Goal: Transaction & Acquisition: Purchase product/service

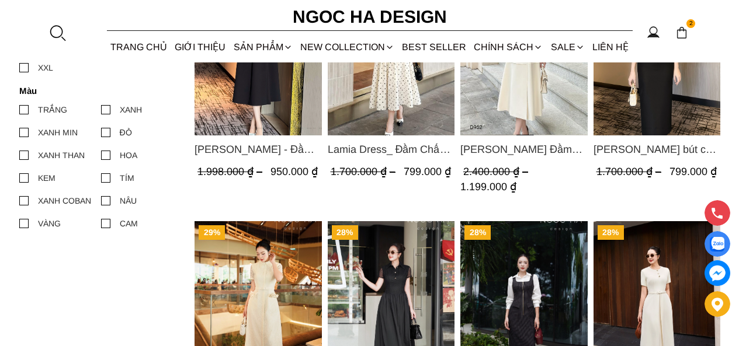
scroll to position [526, 0]
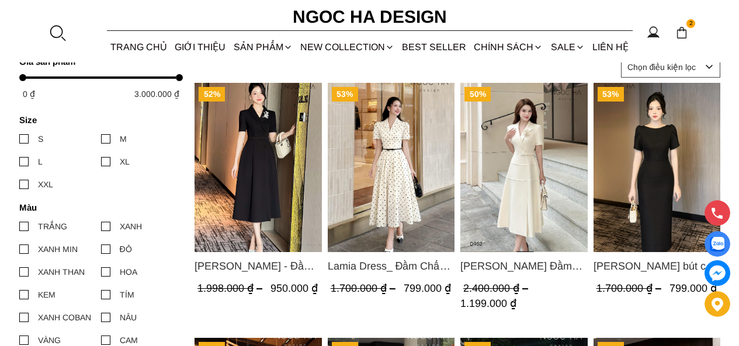
click at [507, 143] on img "Product image - Louisa Dress_ Đầm Cổ Vest Cài Hoa Tùng May Gân Nổi Kèm Đai Màu …" at bounding box center [523, 167] width 127 height 169
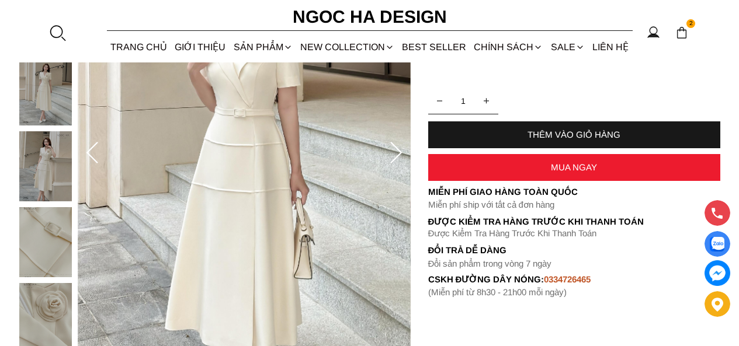
scroll to position [58, 0]
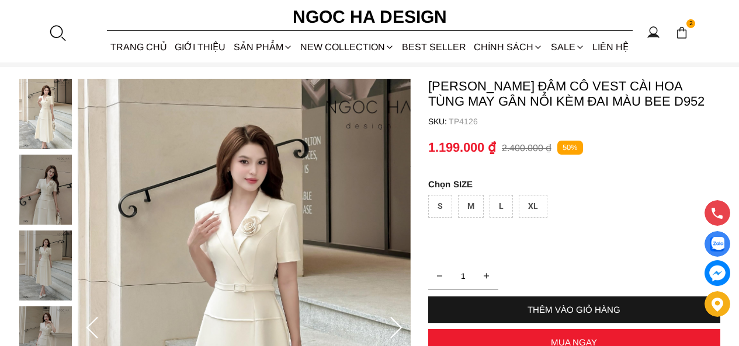
click at [530, 201] on div "XL" at bounding box center [533, 206] width 29 height 23
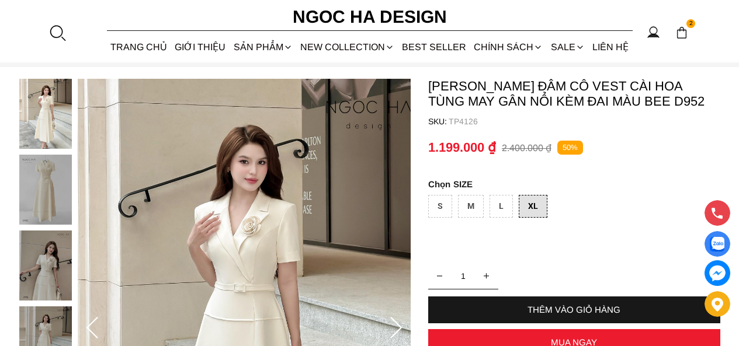
click at [563, 335] on div "MUA NGAY" at bounding box center [574, 342] width 292 height 27
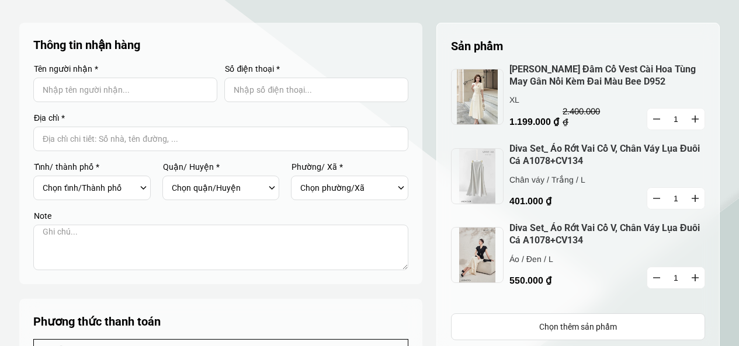
click at [656, 199] on icon "button" at bounding box center [656, 198] width 7 height 1
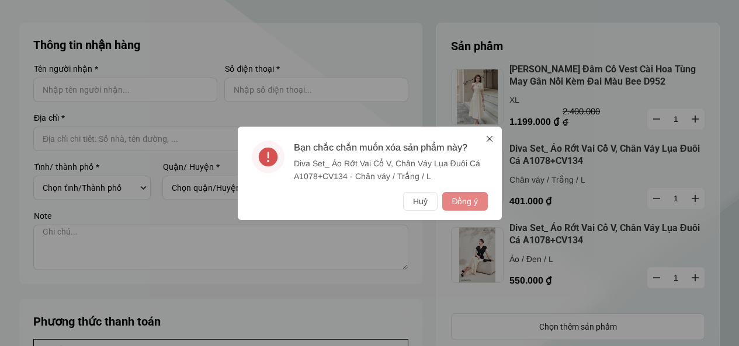
click at [473, 196] on button "Đồng ý" at bounding box center [464, 201] width 45 height 19
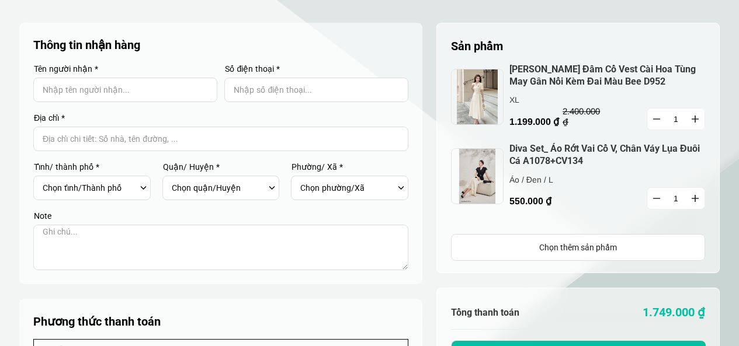
click at [653, 195] on button "button" at bounding box center [656, 198] width 19 height 21
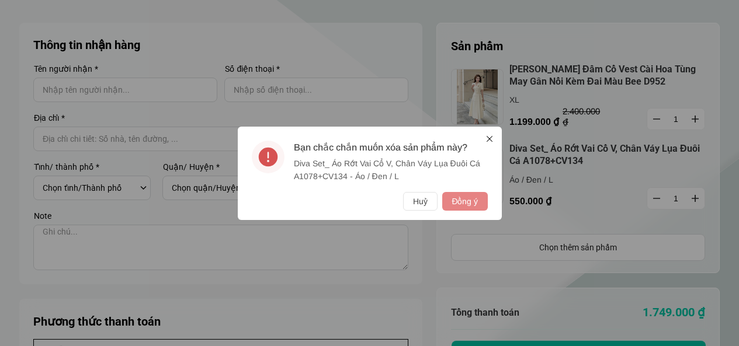
click at [468, 201] on button "Đồng ý" at bounding box center [464, 201] width 45 height 19
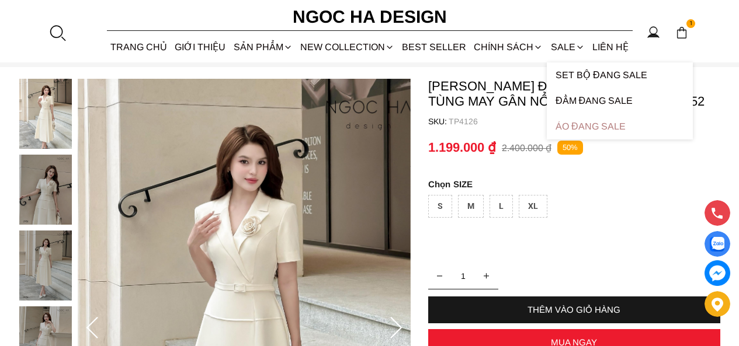
click at [610, 126] on link "Áo Đang Sale" at bounding box center [620, 127] width 146 height 26
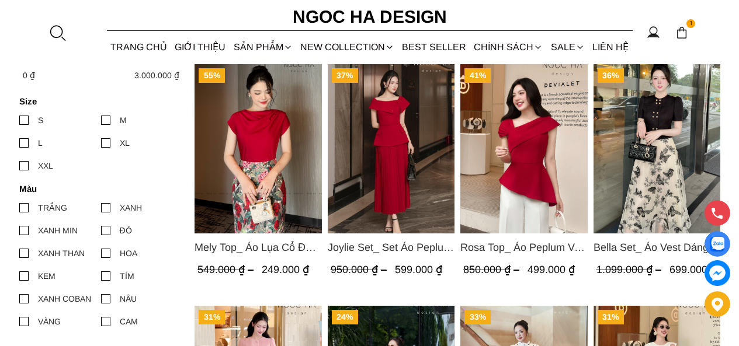
scroll to position [467, 0]
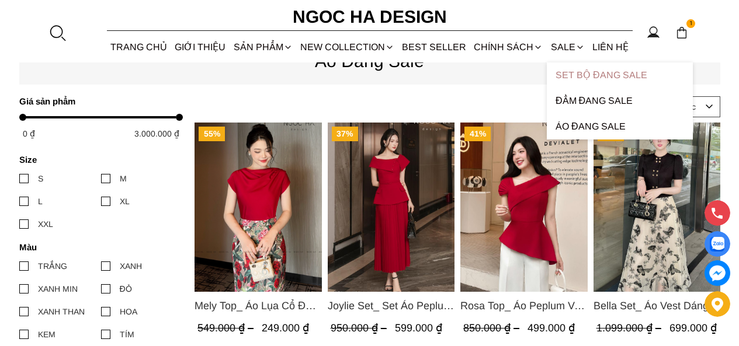
click at [597, 72] on link "Set Bộ Đang Sale" at bounding box center [620, 75] width 146 height 26
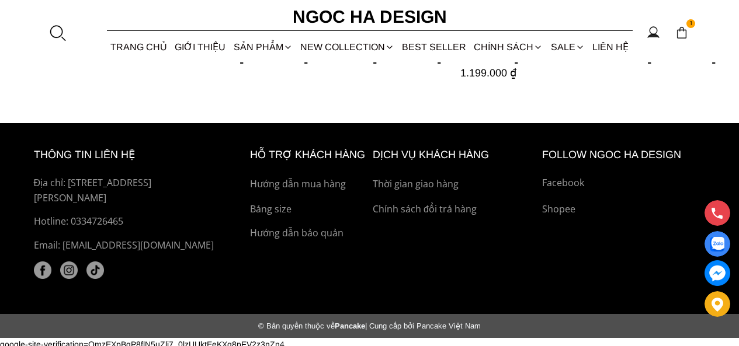
scroll to position [817, 0]
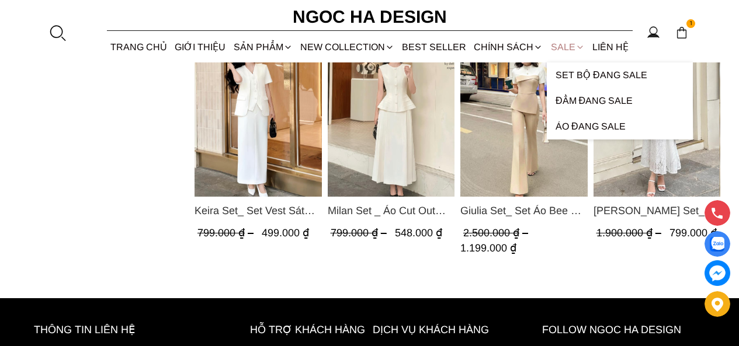
click at [563, 41] on link "SALE" at bounding box center [567, 47] width 41 height 31
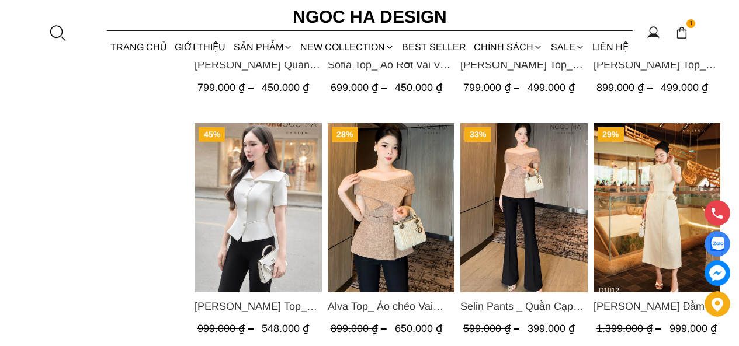
scroll to position [1742, 0]
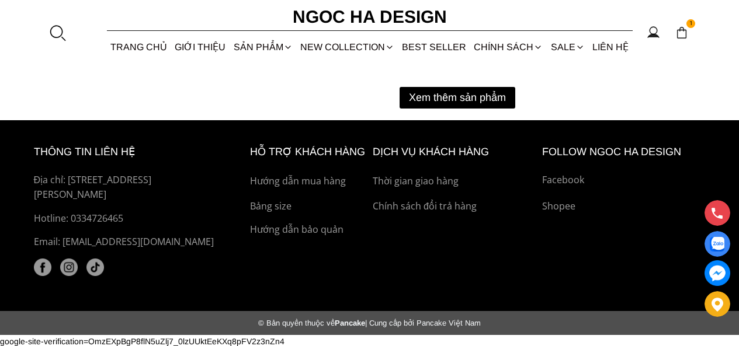
click at [444, 94] on button "Xem thêm sản phẩm" at bounding box center [457, 98] width 116 height 22
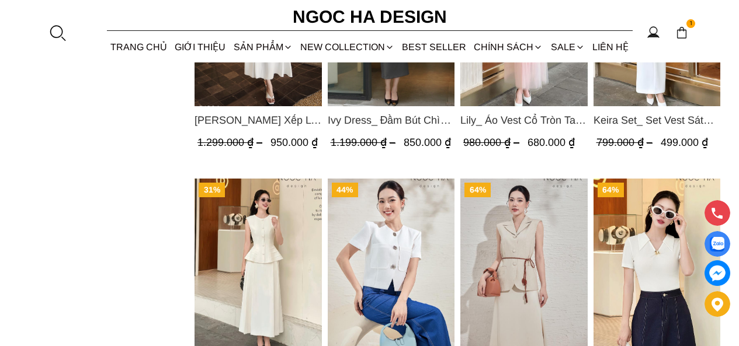
scroll to position [2618, 0]
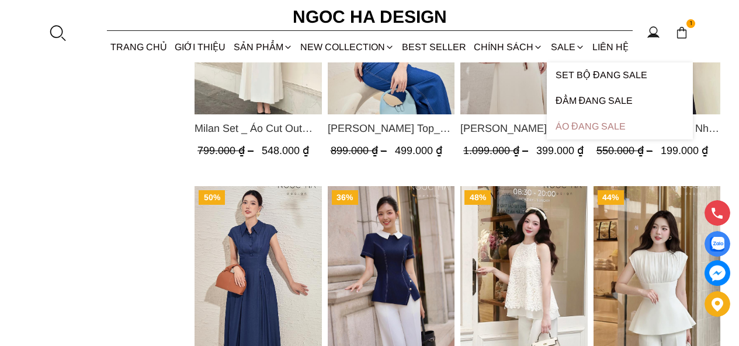
click at [572, 126] on link "Áo Đang Sale" at bounding box center [620, 127] width 146 height 26
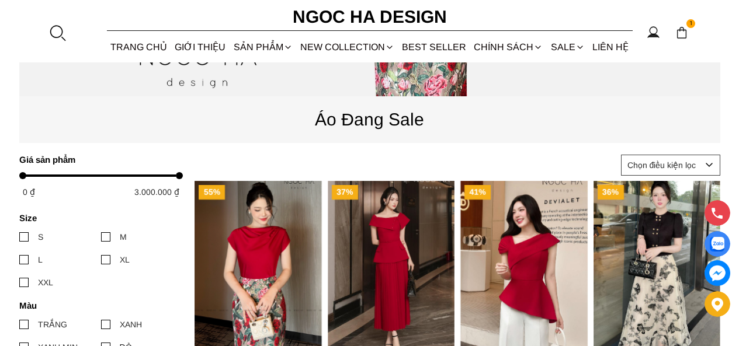
scroll to position [467, 0]
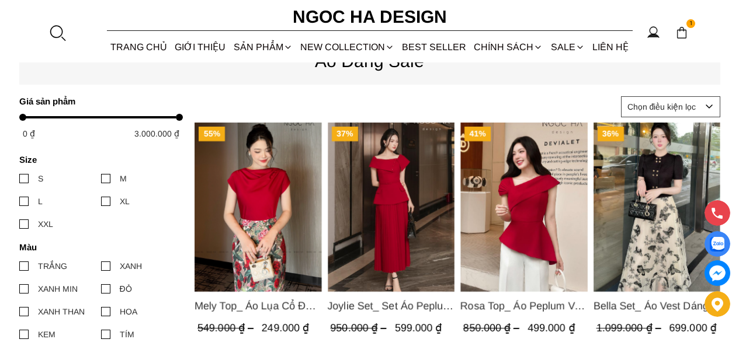
click at [448, 208] on img "Product image - Joylie Set_ Set Áo Peplum Vai Lệch, Chân Váy Dập Ly Màu Đỏ A956…" at bounding box center [390, 207] width 127 height 169
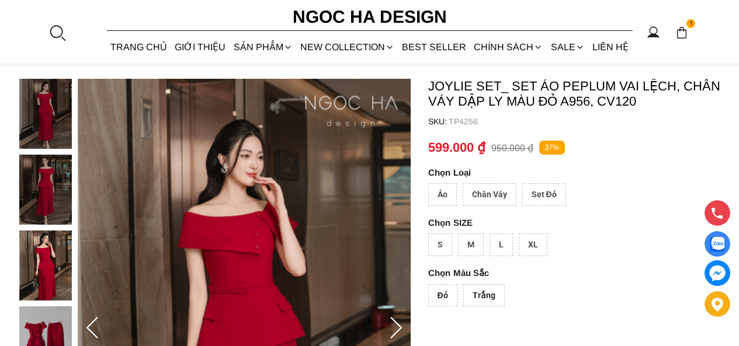
scroll to position [117, 0]
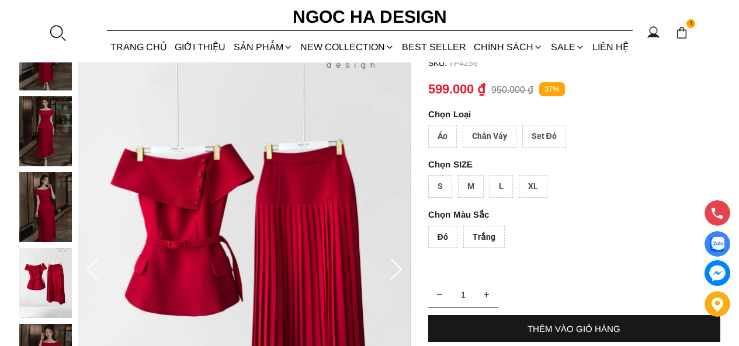
click at [537, 138] on div "Set Đỏ" at bounding box center [544, 136] width 44 height 23
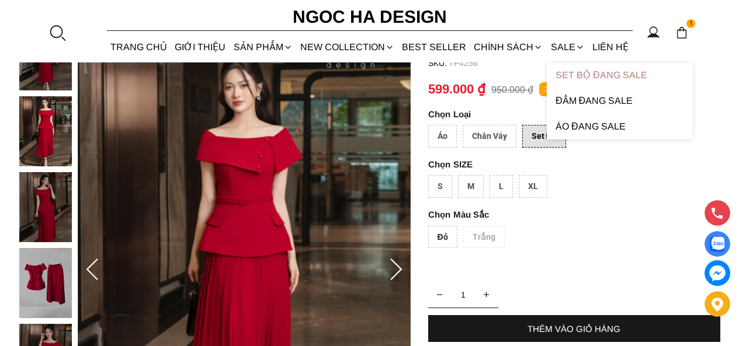
click at [585, 78] on link "Set Bộ Đang Sale" at bounding box center [620, 75] width 146 height 26
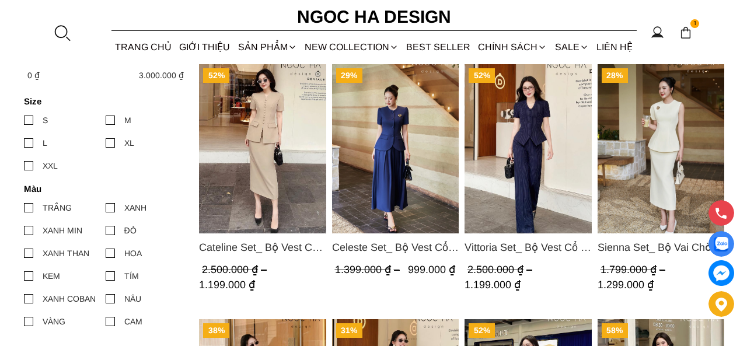
scroll to position [467, 0]
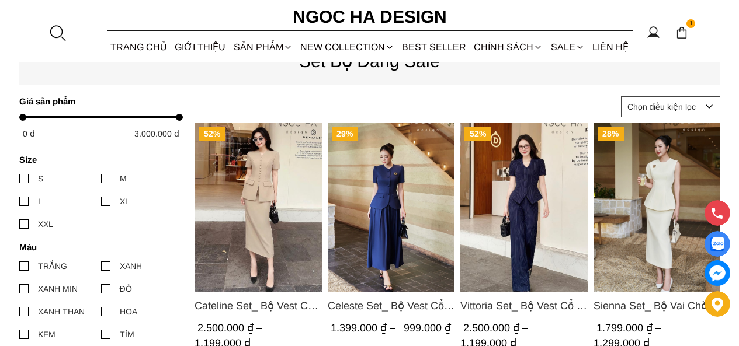
click at [47, 34] on section "1 Trang chủ Giới thiệu Sản phẩm Áo Áo thun Áo sơ mi Áo Peplum Áo lụa Áo len Quầ…" at bounding box center [369, 31] width 739 height 62
click at [55, 31] on div at bounding box center [57, 33] width 18 height 18
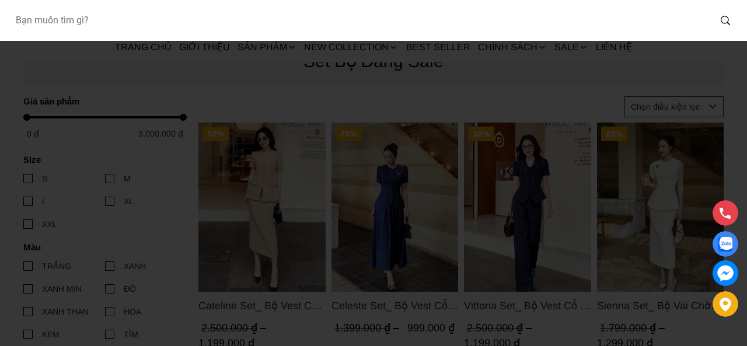
click at [42, 33] on input "Input search Bạn muốn tìm gì?" at bounding box center [358, 20] width 704 height 27
type input "A1057"
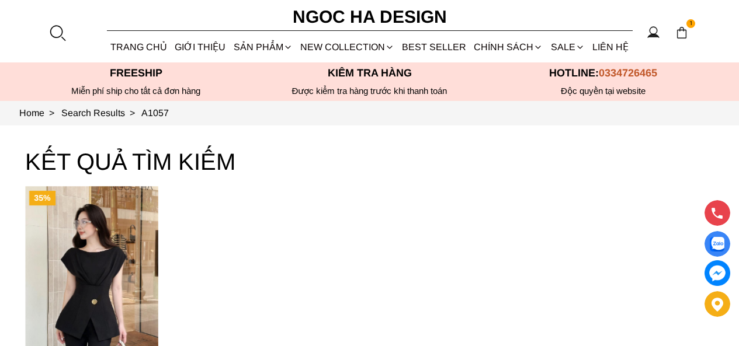
click at [102, 250] on img "Product image - Jenny Top_ Áo Mix Tơ Thân Bổ Mảnh Vạt Chéo Màu Đen A1057" at bounding box center [91, 275] width 133 height 178
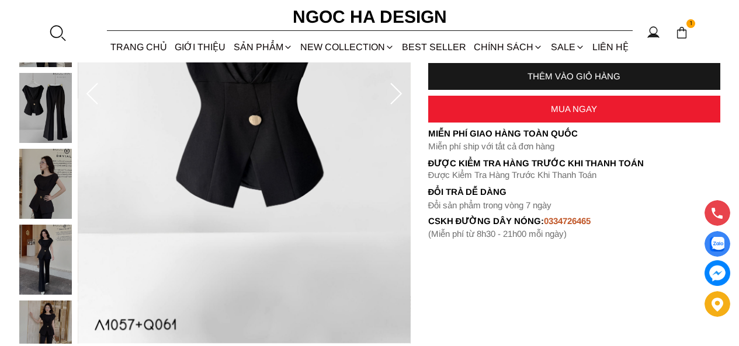
scroll to position [175, 0]
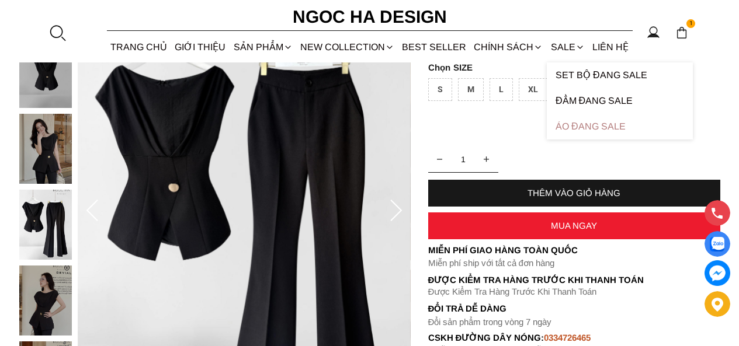
click at [593, 122] on link "Áo Đang Sale" at bounding box center [620, 127] width 146 height 26
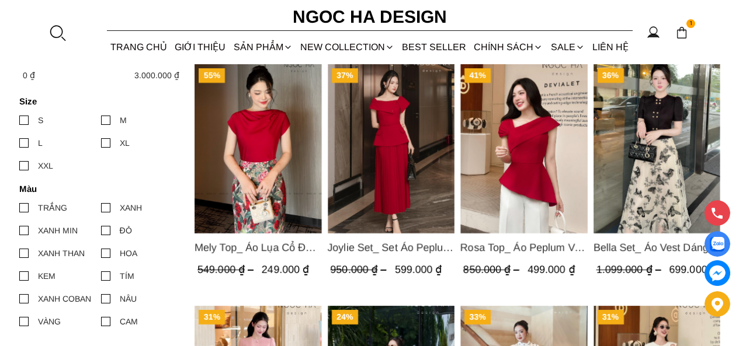
scroll to position [584, 0]
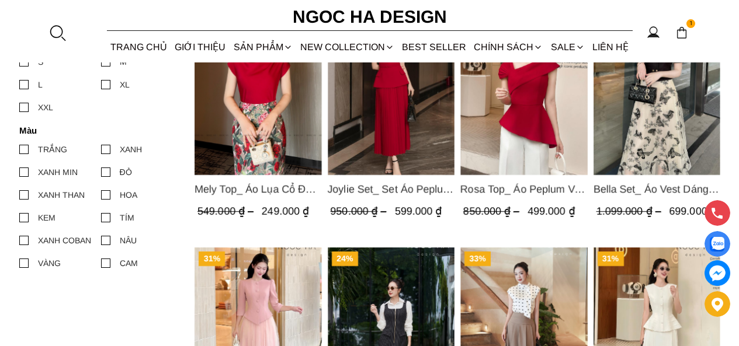
click at [408, 128] on img "Product image - Joylie Set_ Set Áo Peplum Vai Lệch, Chân Váy Dập Ly Màu Đỏ A956…" at bounding box center [390, 90] width 127 height 169
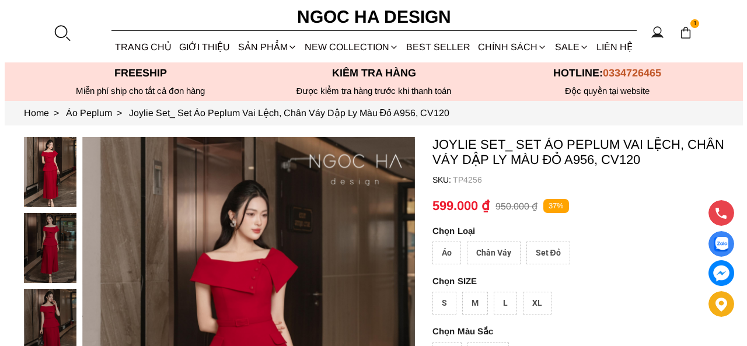
scroll to position [58, 0]
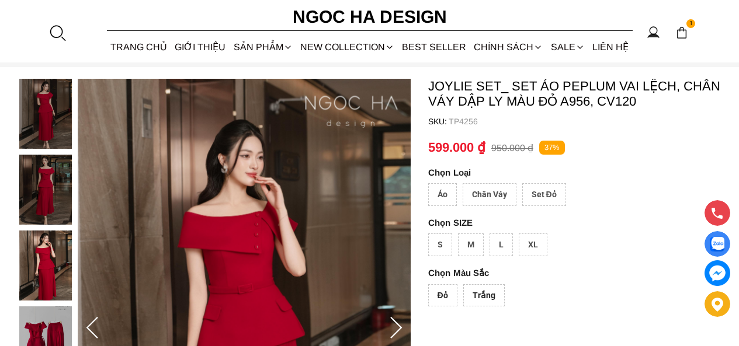
click at [58, 34] on div at bounding box center [57, 33] width 18 height 18
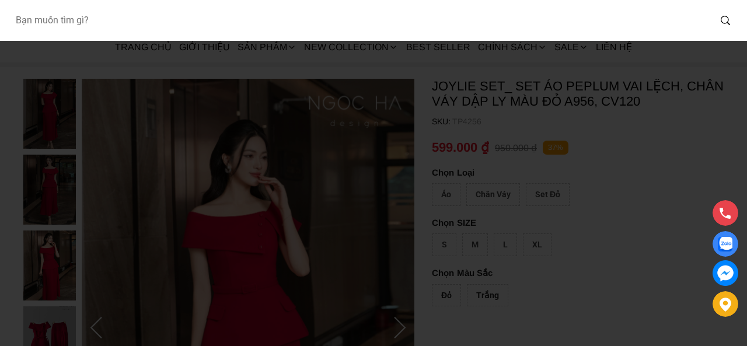
click at [68, 19] on input "Input search Bạn muốn tìm gì?" at bounding box center [358, 20] width 704 height 27
type input "D1010"
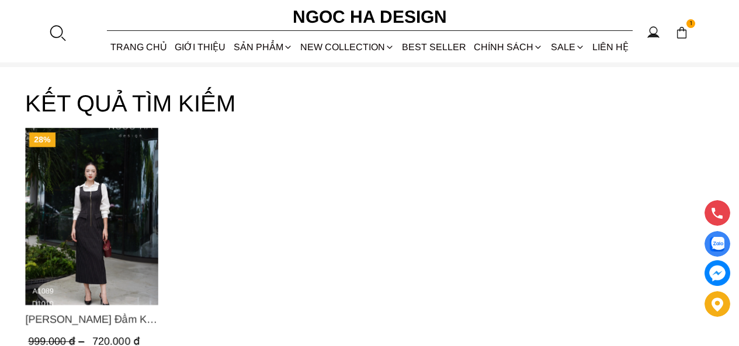
scroll to position [117, 0]
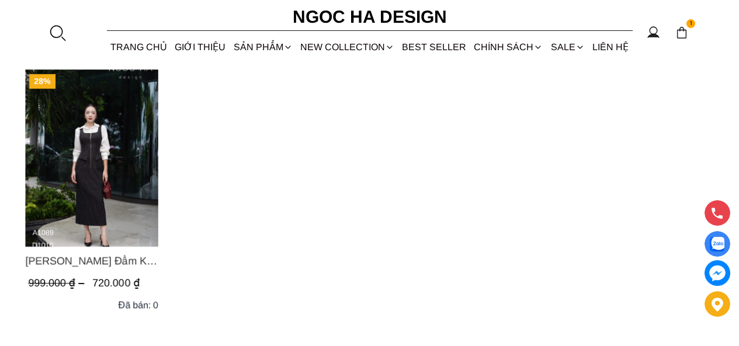
click at [119, 151] on img "Product image - Mary Dress_ Đầm Kẻ Sọc Sát Nách Khóa Đồng D1010" at bounding box center [91, 158] width 133 height 178
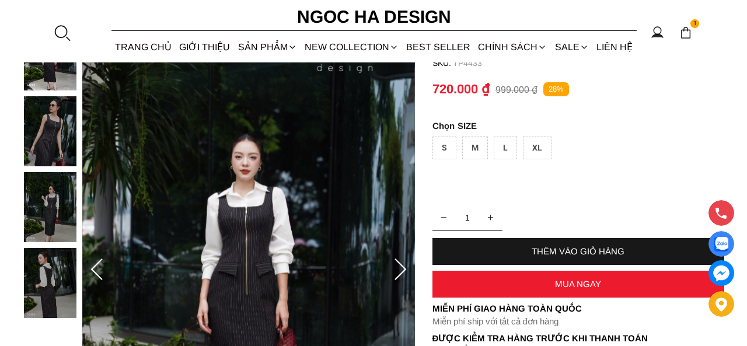
scroll to position [175, 0]
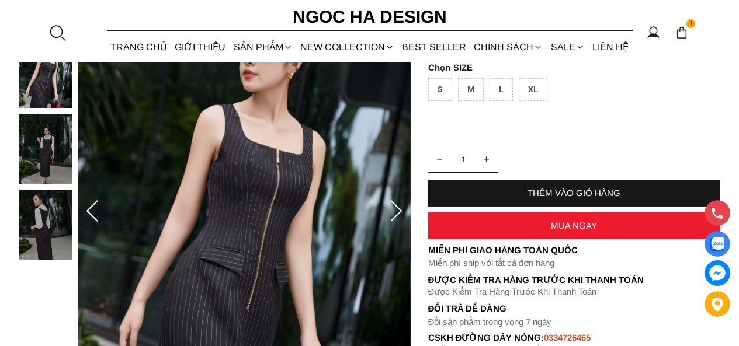
click at [51, 27] on div at bounding box center [57, 33] width 18 height 18
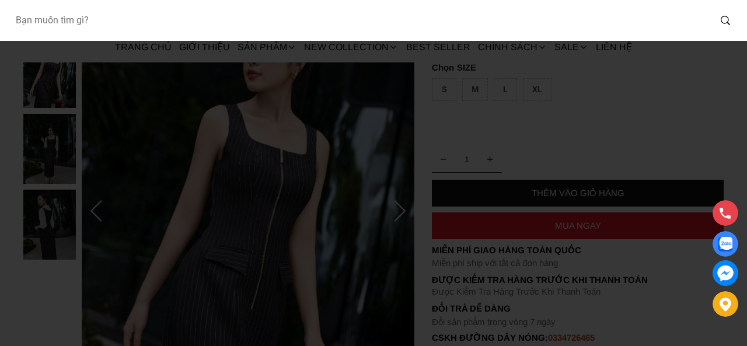
click at [47, 20] on input "Input search Bạn muốn tìm gì?" at bounding box center [358, 20] width 704 height 27
paste input "D1009"
type input "D1009"
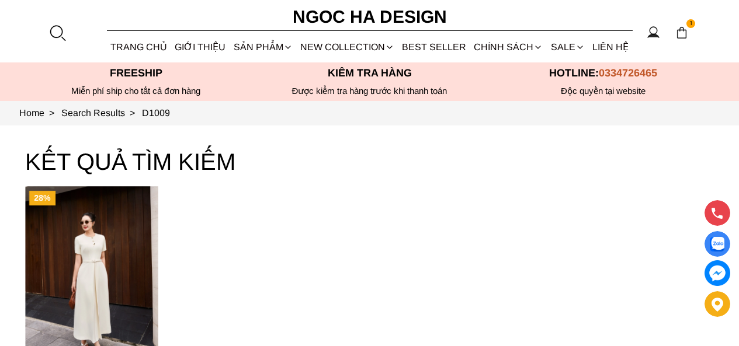
scroll to position [117, 0]
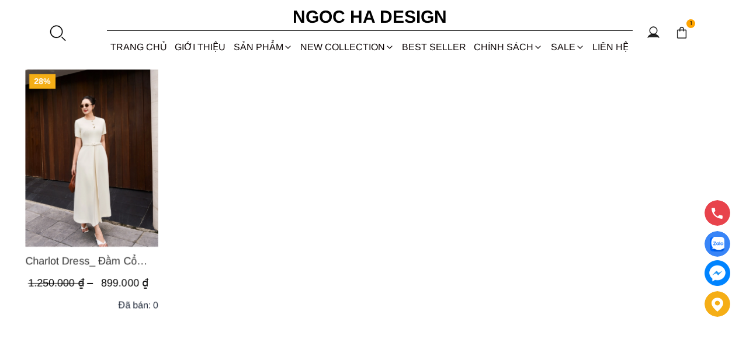
click at [95, 187] on img "Product image - Charlot Dress_ Đầm Cổ Tròn Xếp Ly Giữa Kèm Đai Màu Kem D1009" at bounding box center [91, 158] width 133 height 178
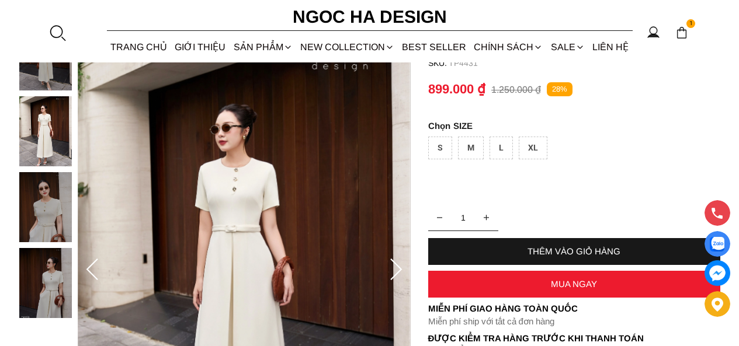
scroll to position [58, 0]
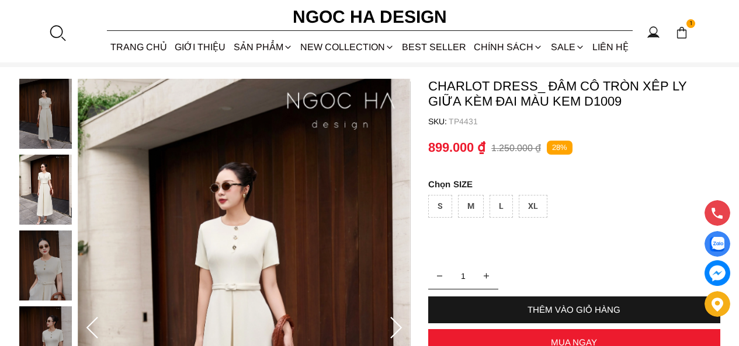
click at [53, 102] on img at bounding box center [45, 114] width 53 height 70
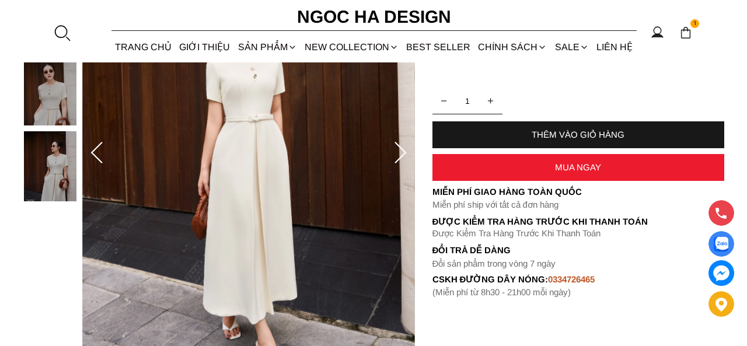
scroll to position [175, 0]
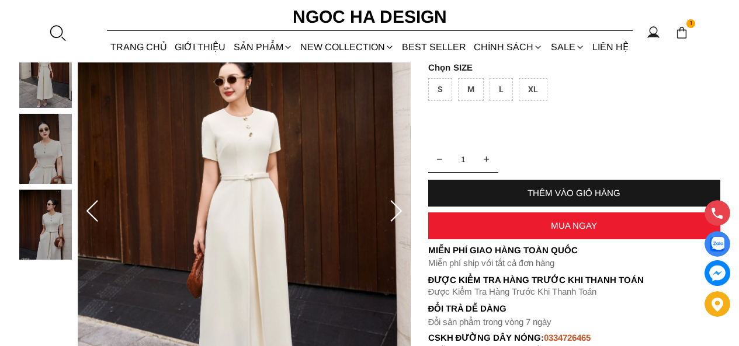
click at [58, 33] on div at bounding box center [57, 33] width 18 height 18
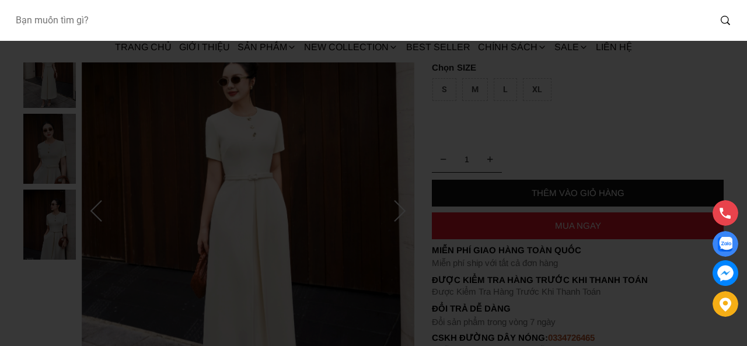
click at [50, 18] on input "Input search Bạn muốn tìm gì?" at bounding box center [358, 20] width 704 height 27
type input "BQ014"
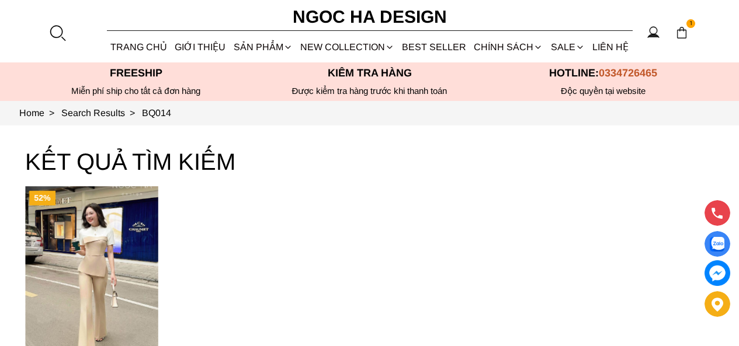
scroll to position [117, 0]
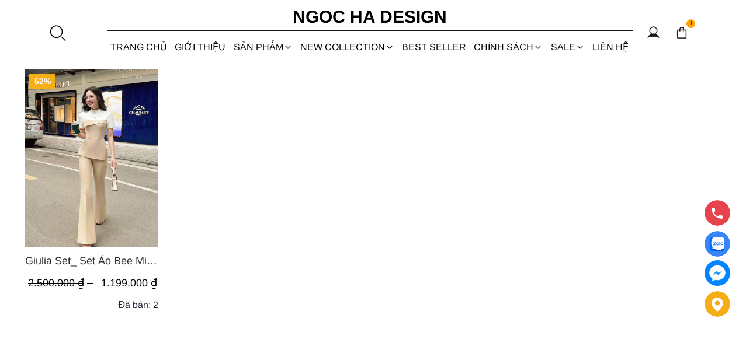
click at [117, 173] on img "Product image - Giulia Set_ Set Áo Bee Mix Cổ Trắng Đính Cúc Quần Loe BQ014" at bounding box center [91, 158] width 133 height 178
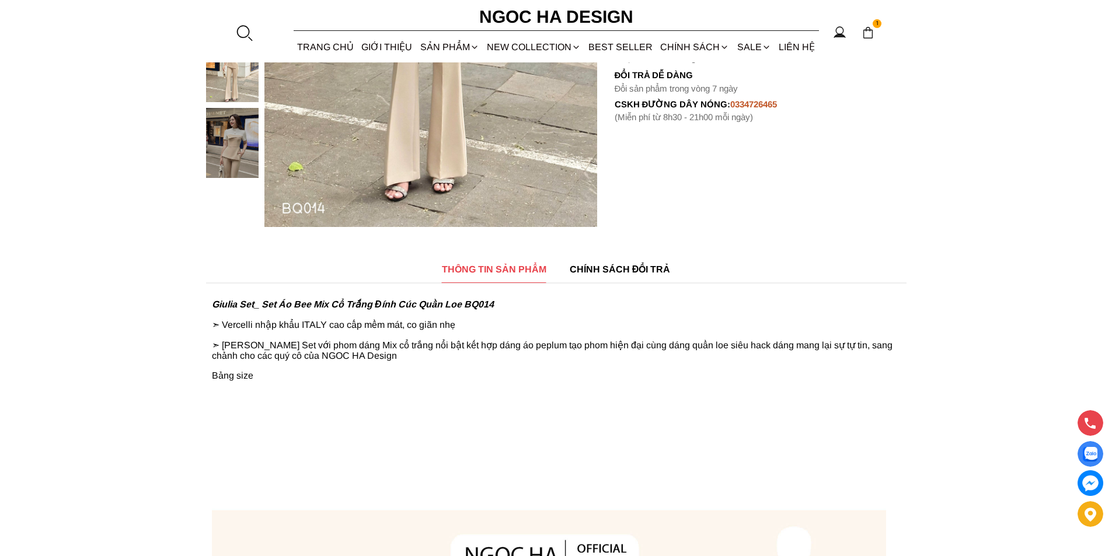
scroll to position [117, 0]
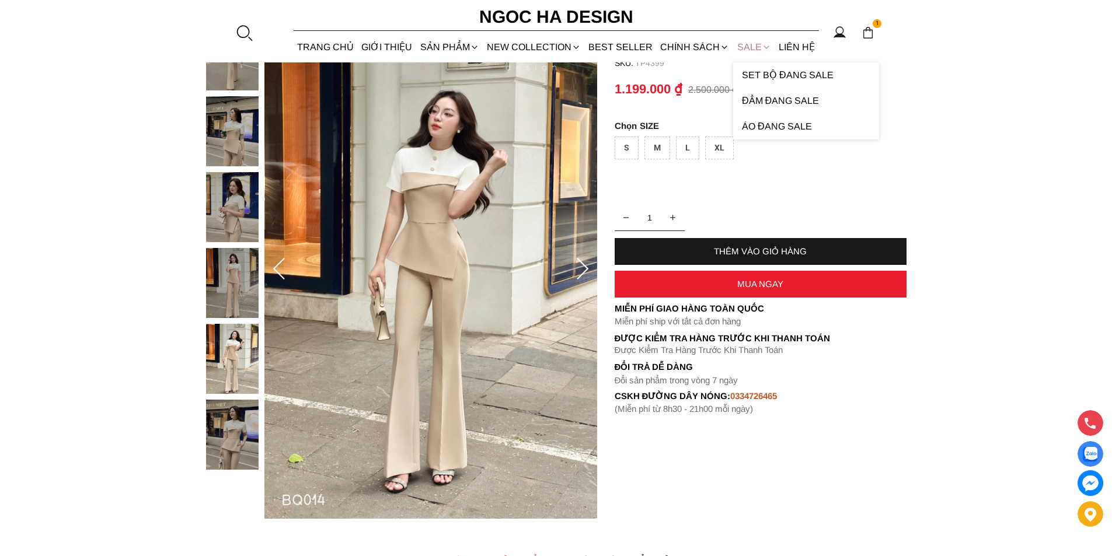
click at [738, 54] on link "SALE" at bounding box center [753, 47] width 41 height 31
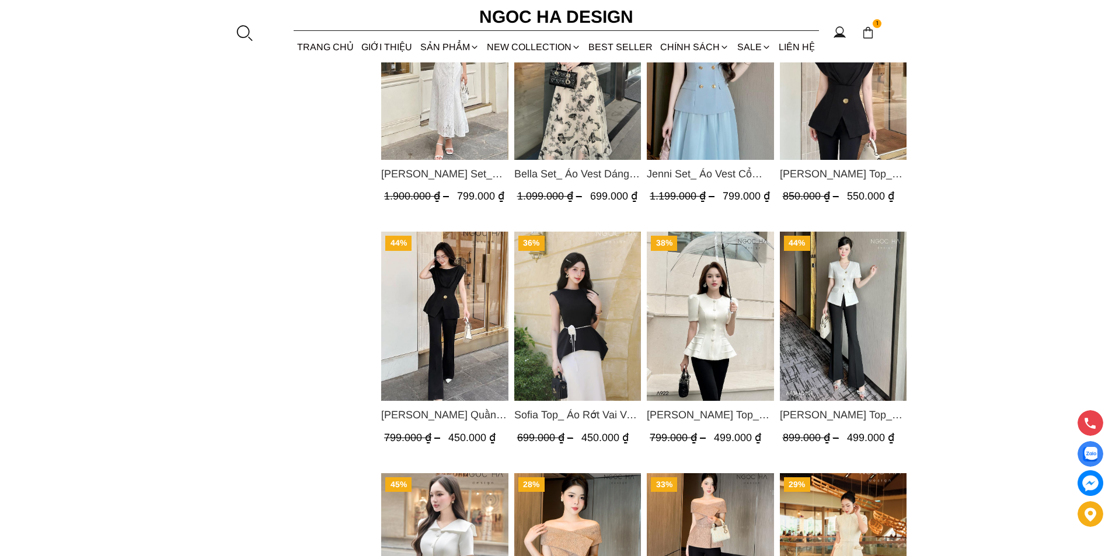
scroll to position [1460, 0]
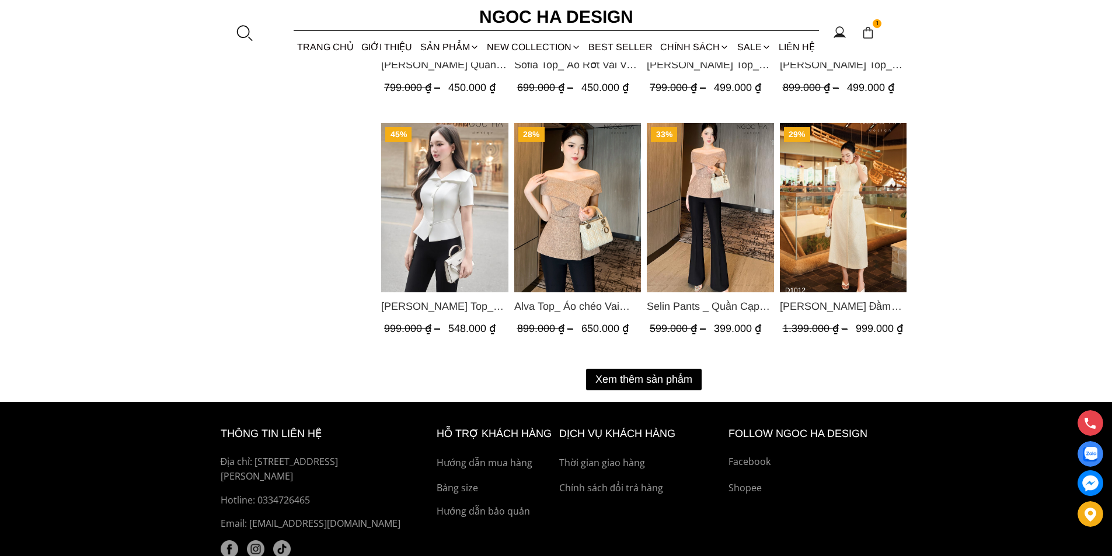
click at [641, 380] on button "Xem thêm sản phẩm" at bounding box center [644, 380] width 116 height 22
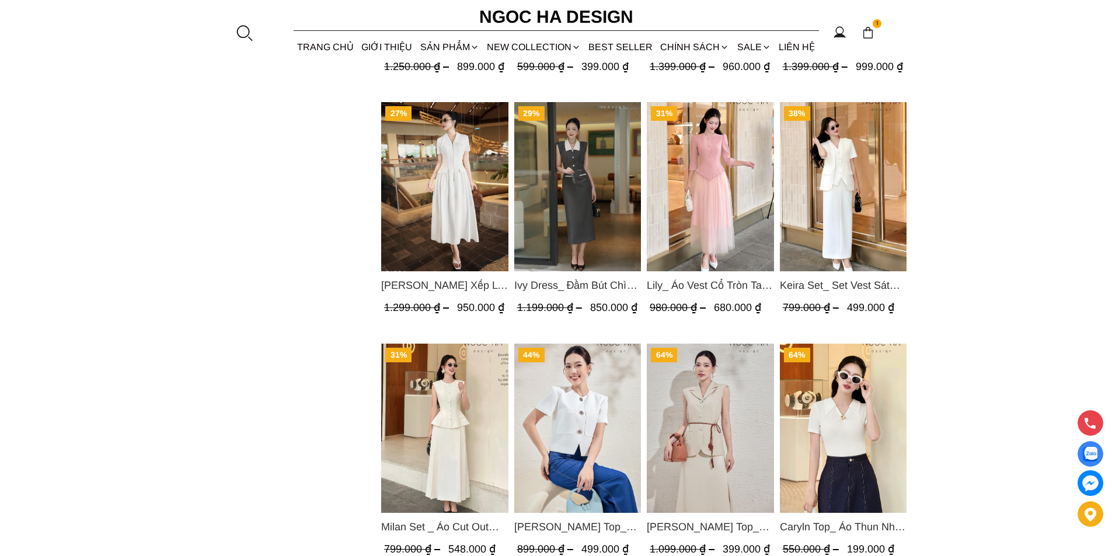
scroll to position [2277, 0]
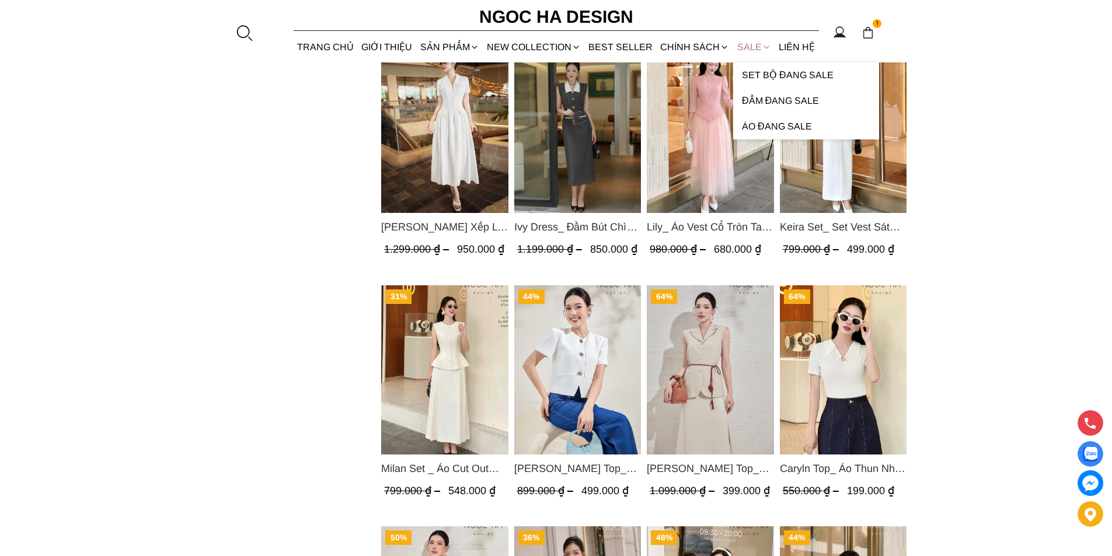
click at [746, 46] on link "SALE" at bounding box center [753, 47] width 41 height 31
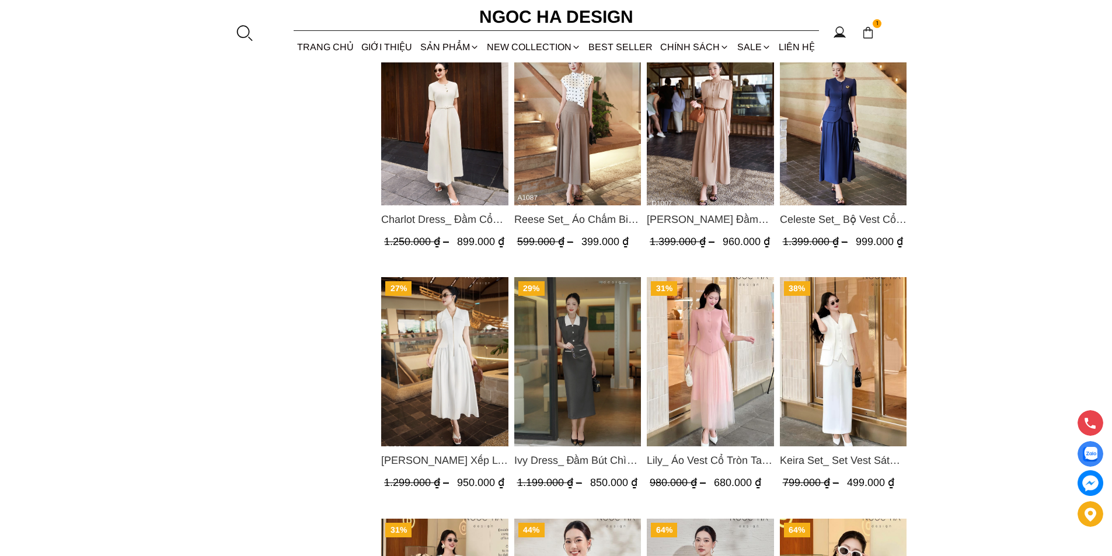
scroll to position [2102, 0]
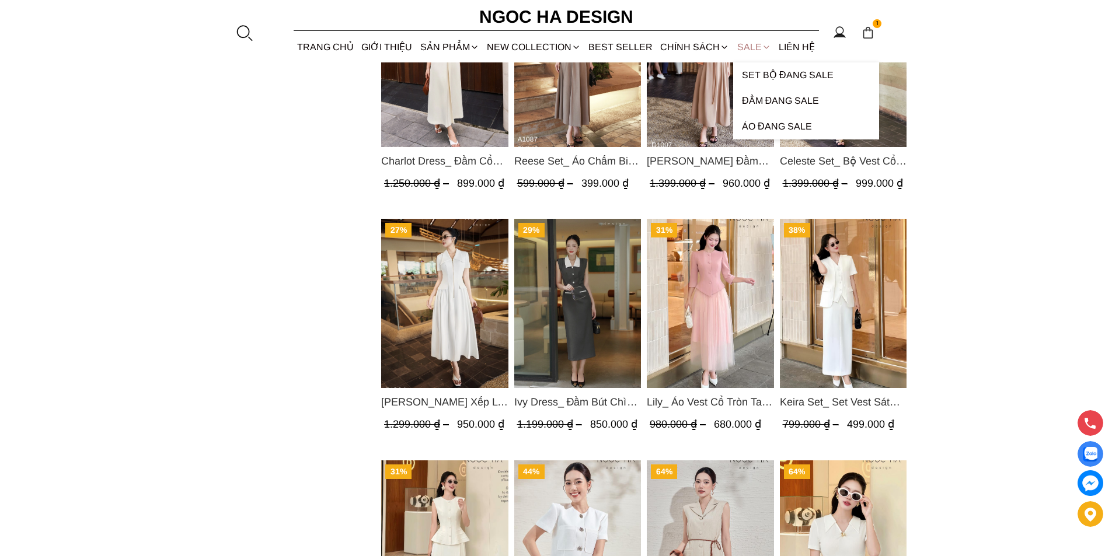
click at [743, 41] on link "SALE" at bounding box center [753, 47] width 41 height 31
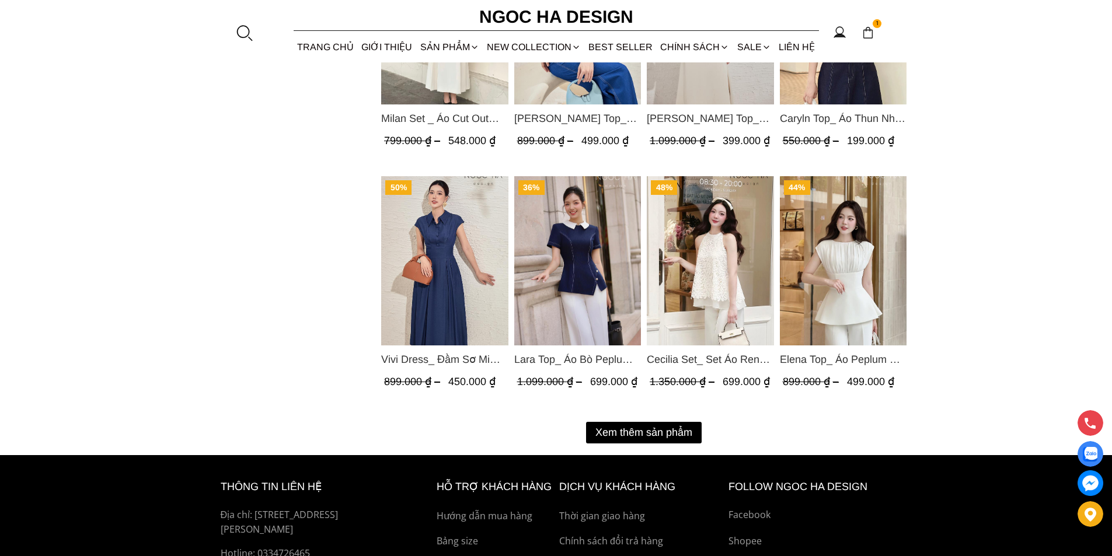
scroll to position [2686, 0]
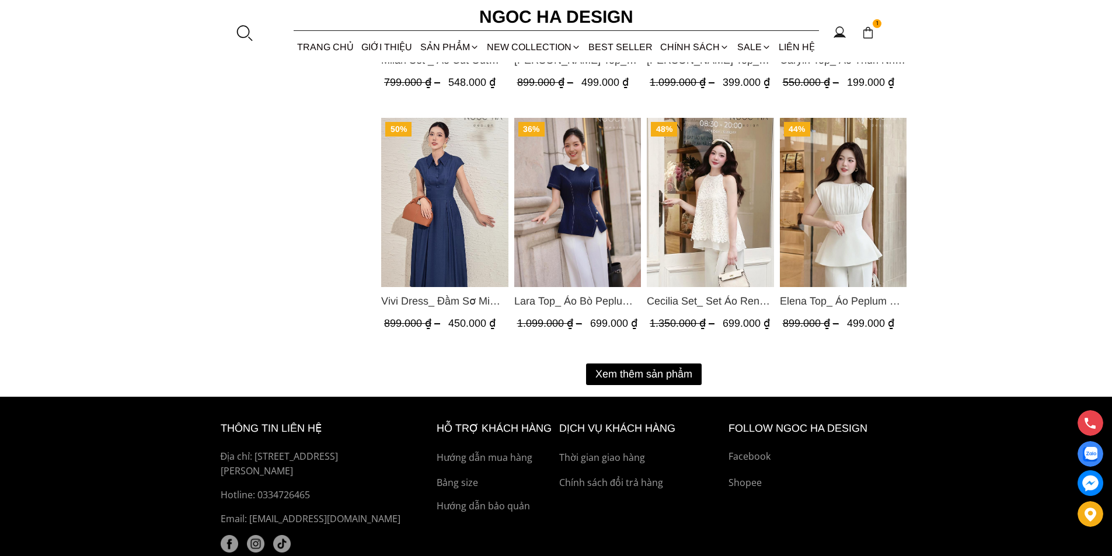
click at [634, 366] on button "Xem thêm sản phẩm" at bounding box center [644, 375] width 116 height 22
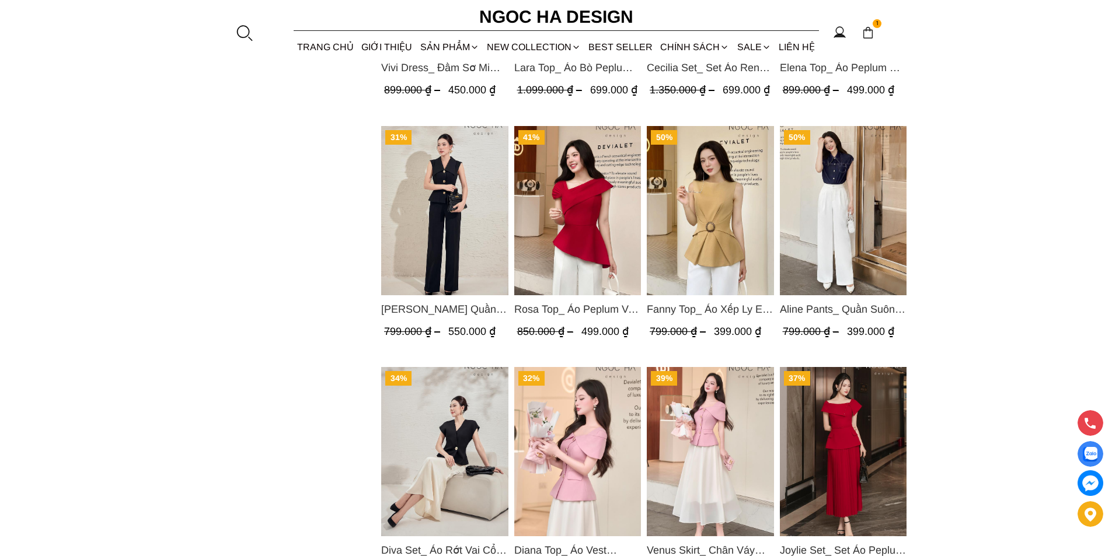
scroll to position [3328, 0]
